Goal: Information Seeking & Learning: Check status

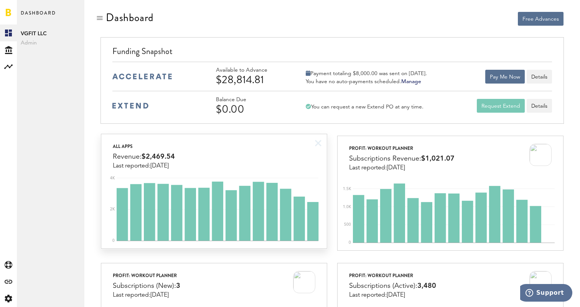
click at [255, 162] on div "All apps Revenue: $2,469.54 Last reported: [DATE]" at bounding box center [213, 151] width 225 height 35
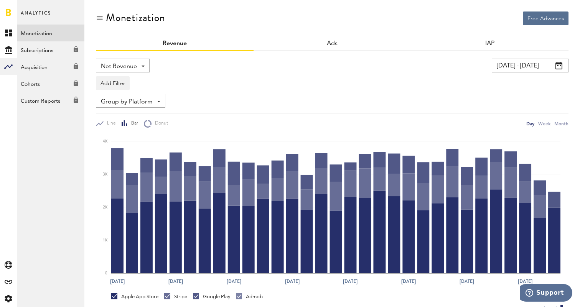
click at [378, 76] on div "Add Filter Platforms Apps" at bounding box center [332, 81] width 472 height 18
click at [9, 13] on link at bounding box center [8, 12] width 5 height 8
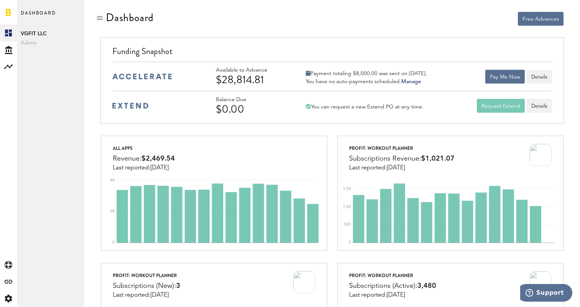
click at [355, 16] on div "Free Advances" at bounding box center [450, 19] width 226 height 14
click at [403, 17] on div "Free Advances" at bounding box center [450, 19] width 226 height 14
click at [410, 13] on div "Free Advances" at bounding box center [450, 19] width 226 height 14
